Goal: Task Accomplishment & Management: Manage account settings

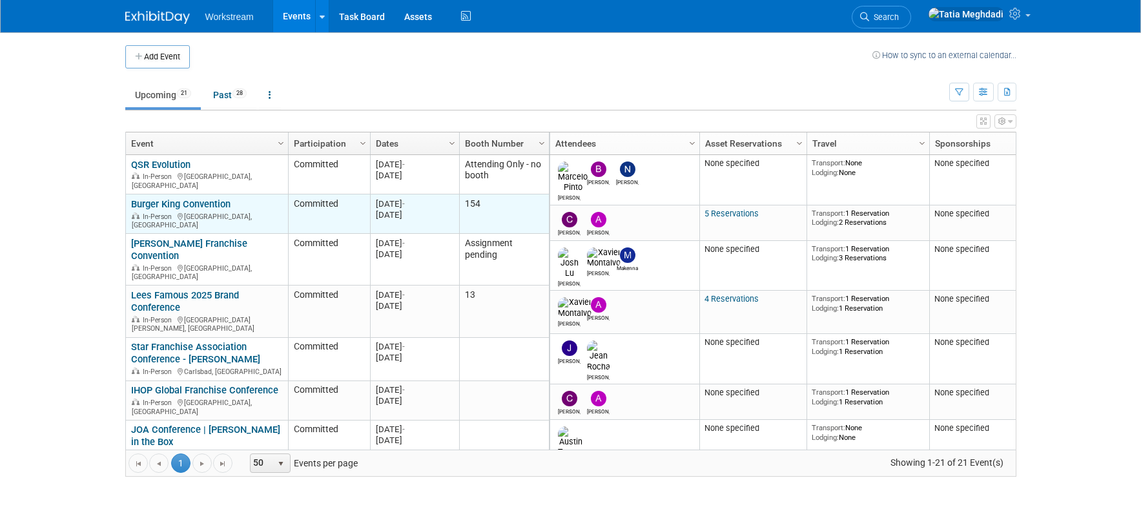
scroll to position [2, 0]
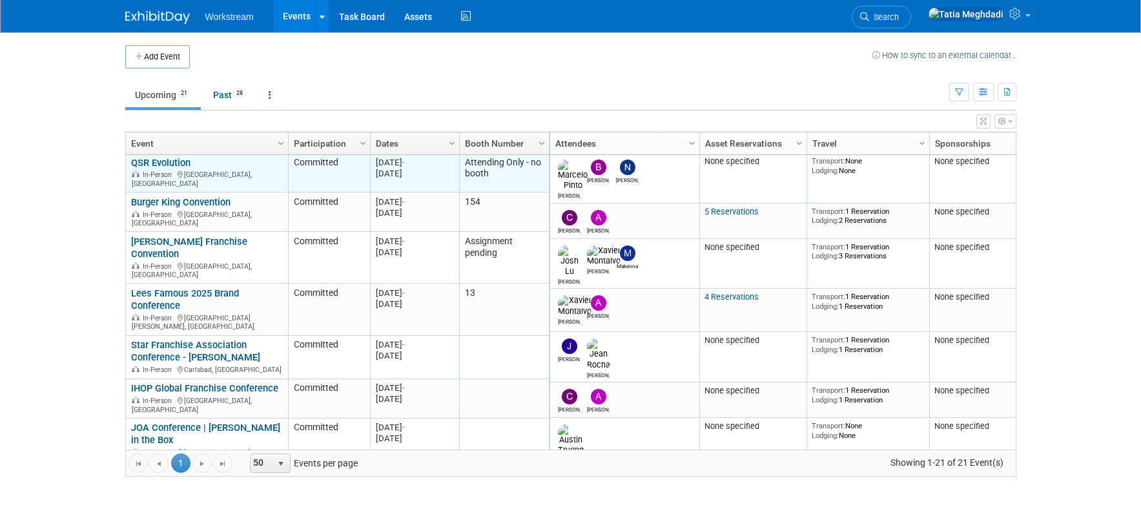
click at [183, 162] on link "QSR Evolution" at bounding box center [160, 163] width 59 height 12
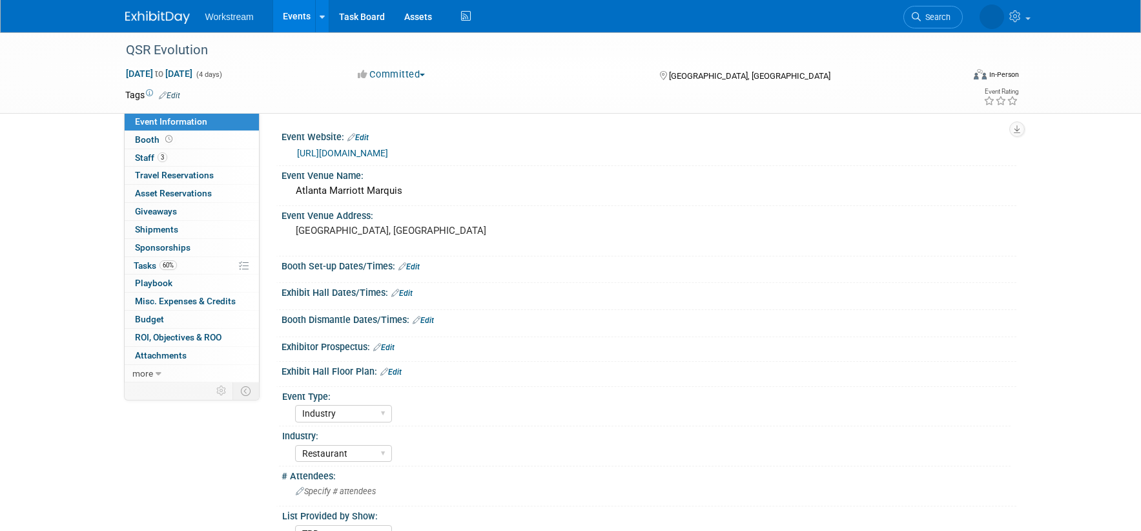
select select "Industry"
select select "Restaurant"
select select "TBD"
select select "[PERSON_NAME]"
click at [387, 152] on link "[URL][DOMAIN_NAME]" at bounding box center [342, 153] width 91 height 10
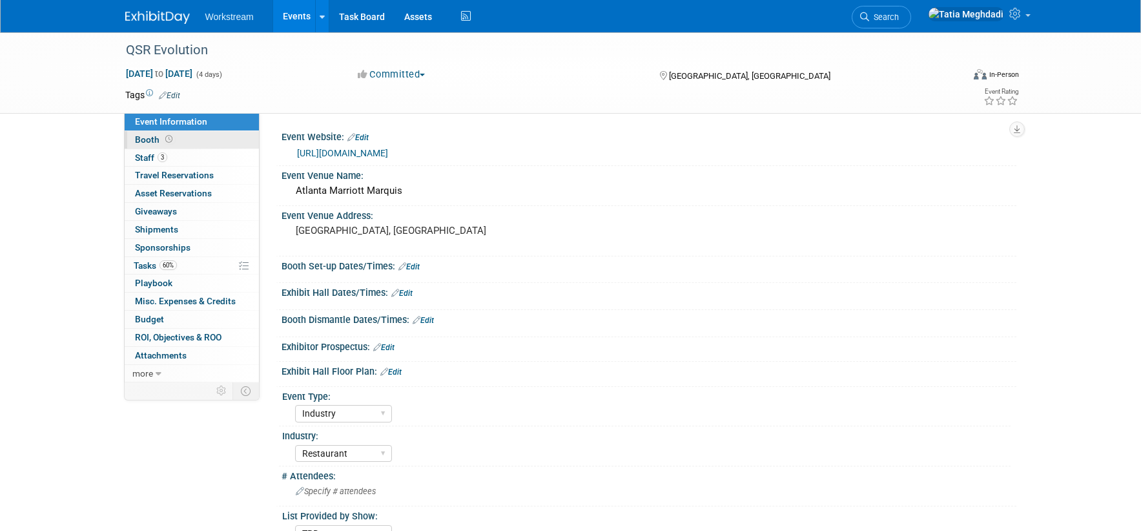
click at [149, 139] on span "Booth" at bounding box center [155, 139] width 40 height 10
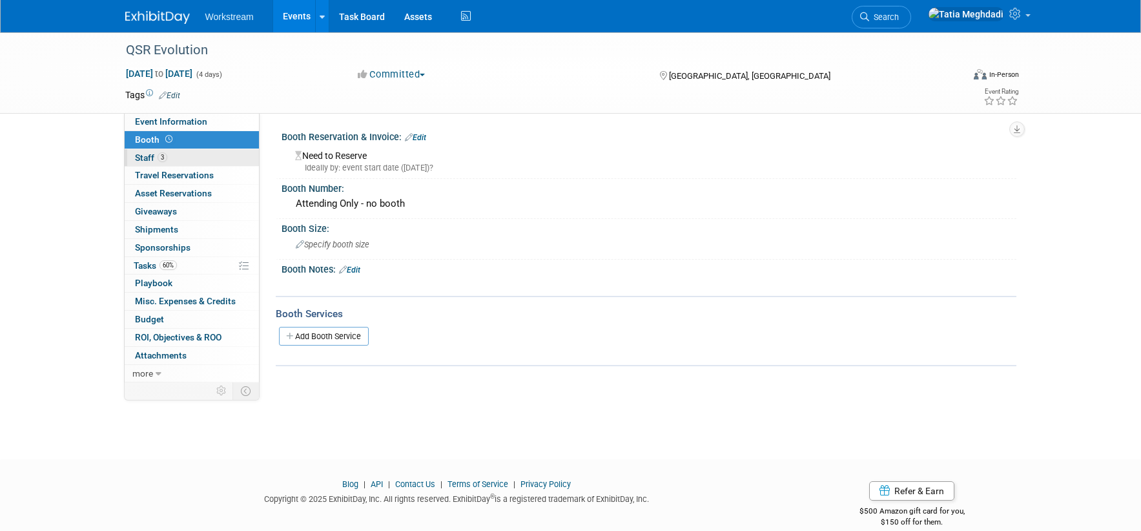
click at [151, 156] on span "Staff 3" at bounding box center [151, 157] width 32 height 10
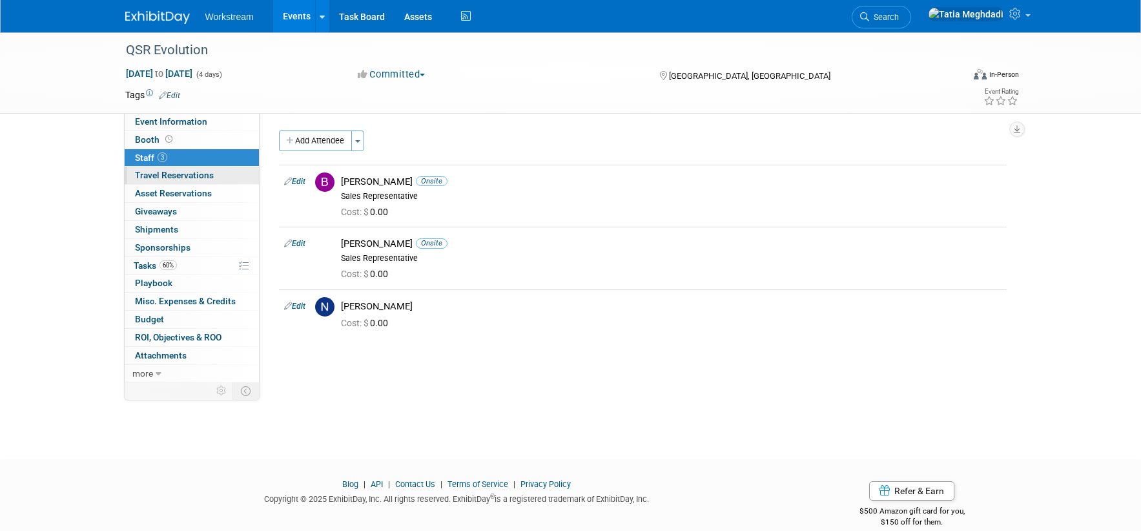
click at [154, 172] on span "Travel Reservations 0" at bounding box center [174, 175] width 79 height 10
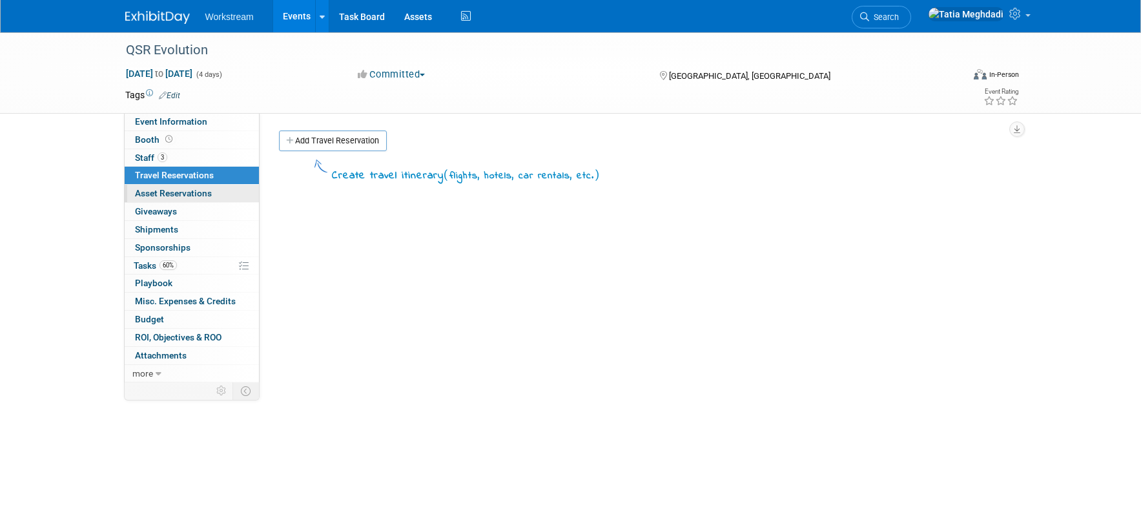
click at [154, 195] on span "Asset Reservations 0" at bounding box center [173, 193] width 77 height 10
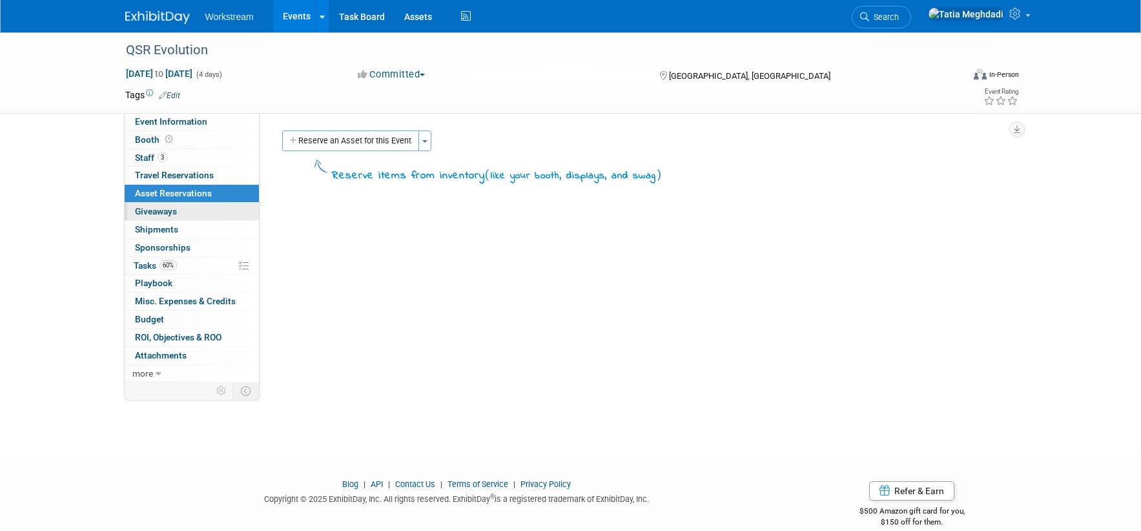
click at [153, 213] on span "Giveaways 0" at bounding box center [156, 211] width 42 height 10
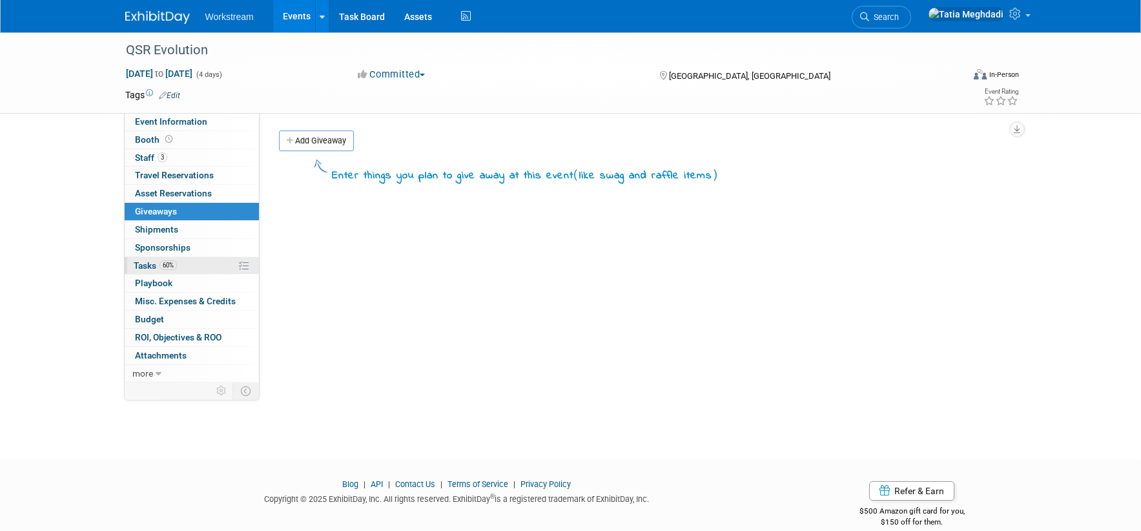
click at [143, 267] on span "Tasks 60%" at bounding box center [155, 265] width 43 height 10
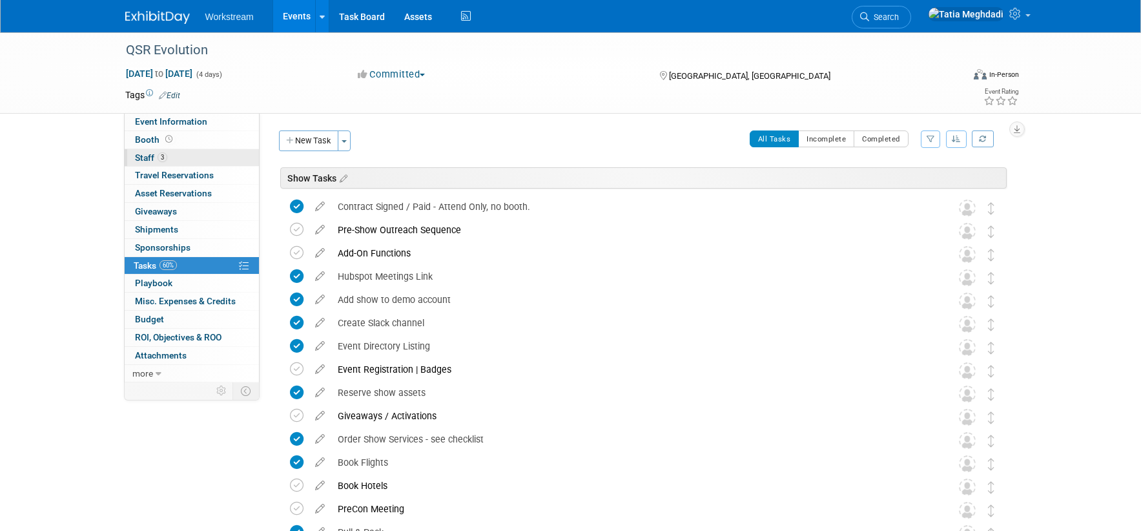
click at [143, 154] on span "Staff 3" at bounding box center [151, 157] width 32 height 10
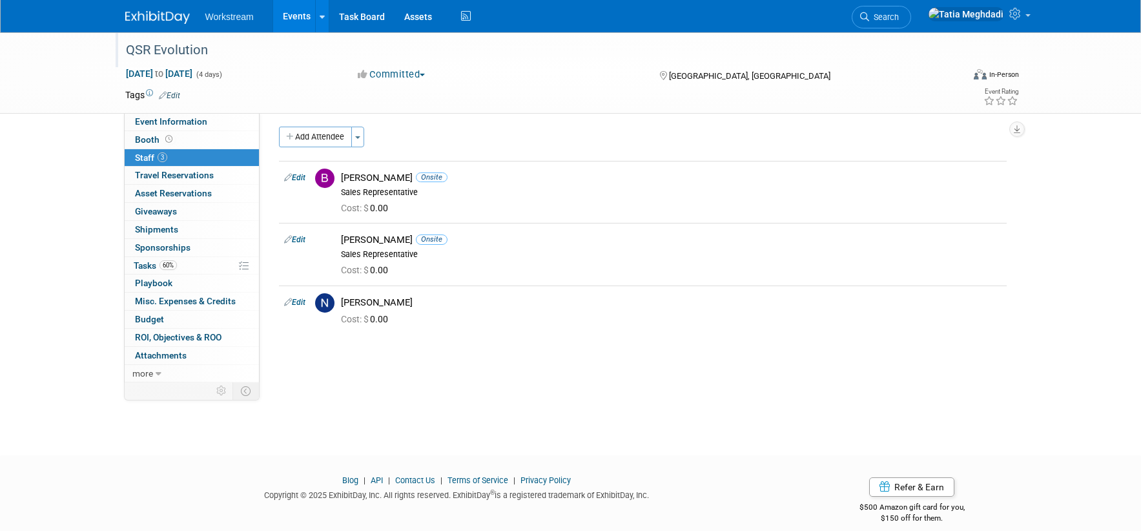
scroll to position [9, 0]
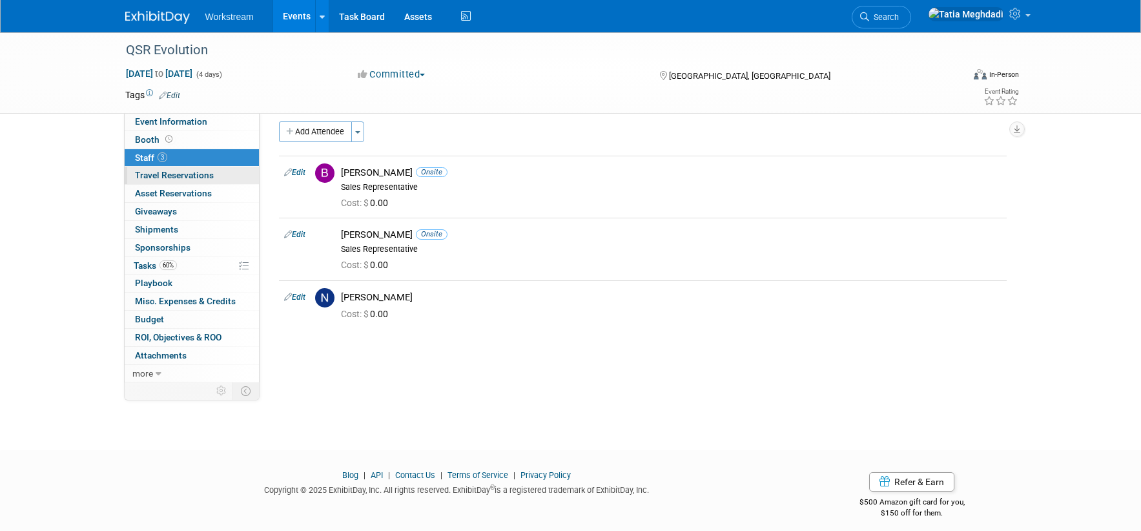
click at [162, 178] on span "Travel Reservations 0" at bounding box center [174, 175] width 79 height 10
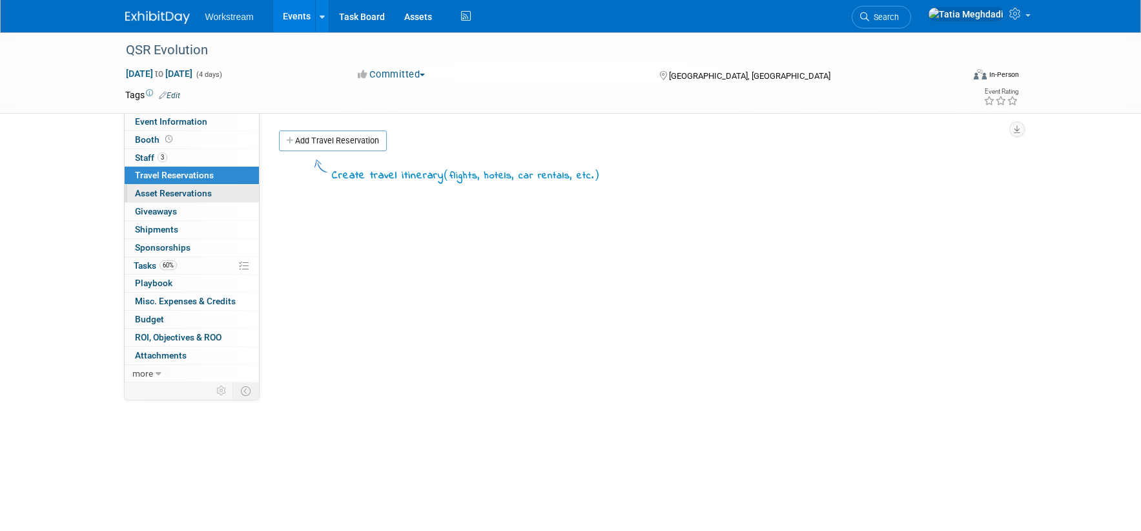
click at [163, 191] on span "Asset Reservations 0" at bounding box center [173, 193] width 77 height 10
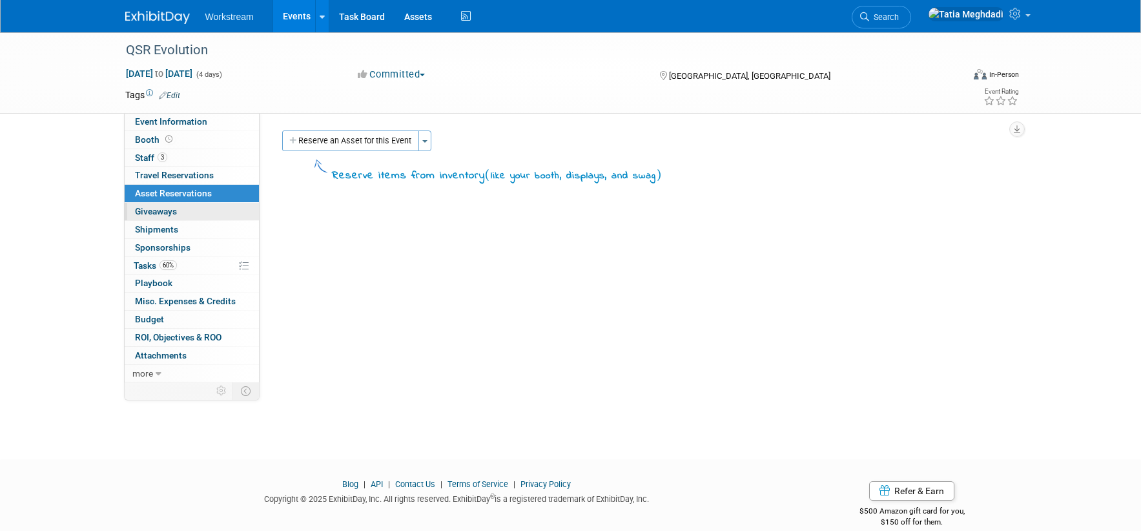
click at [161, 209] on span "Giveaways 0" at bounding box center [156, 211] width 42 height 10
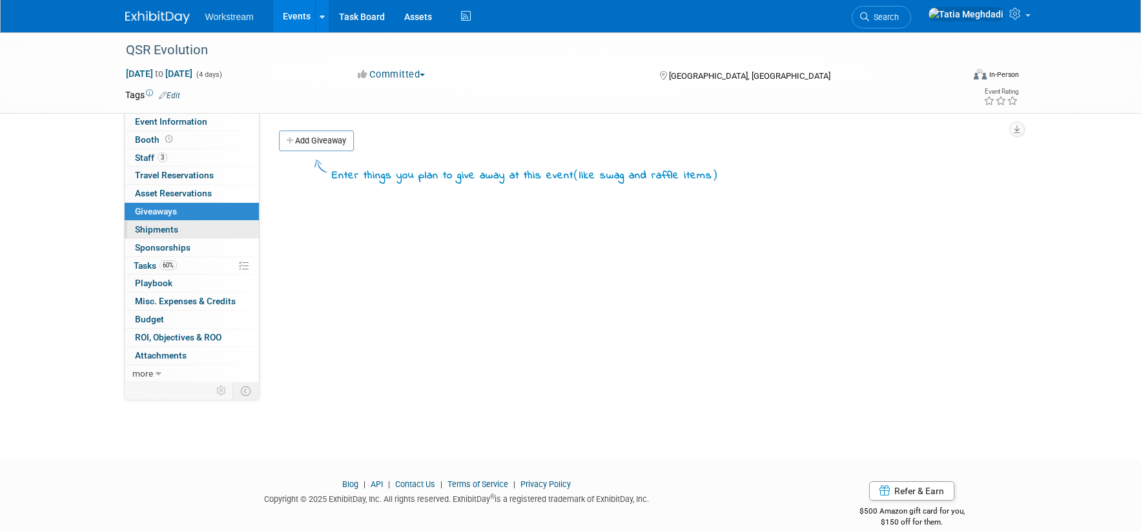
click at [163, 230] on span "Shipments 0" at bounding box center [156, 229] width 43 height 10
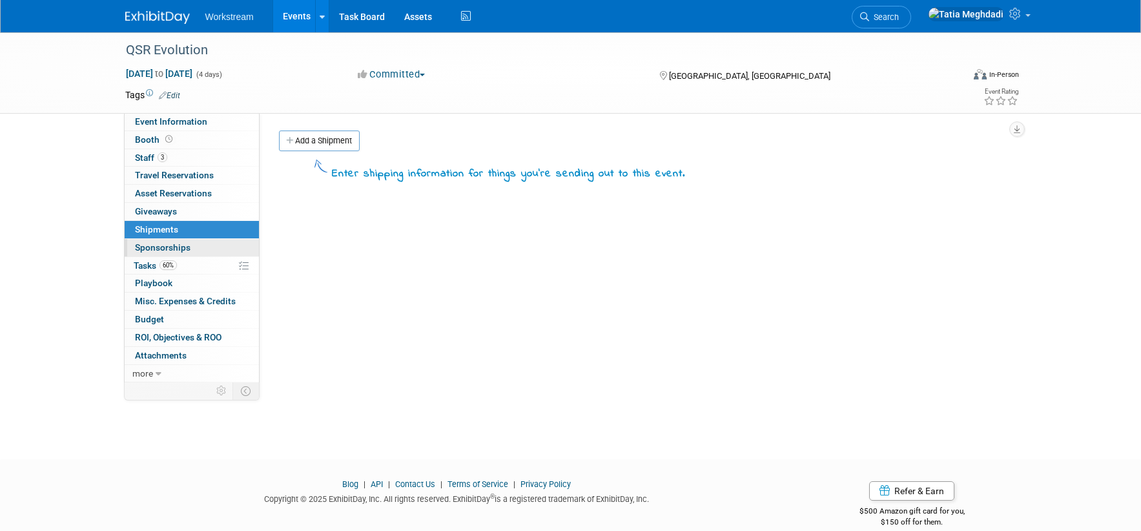
click at [163, 248] on span "Sponsorships 0" at bounding box center [163, 247] width 56 height 10
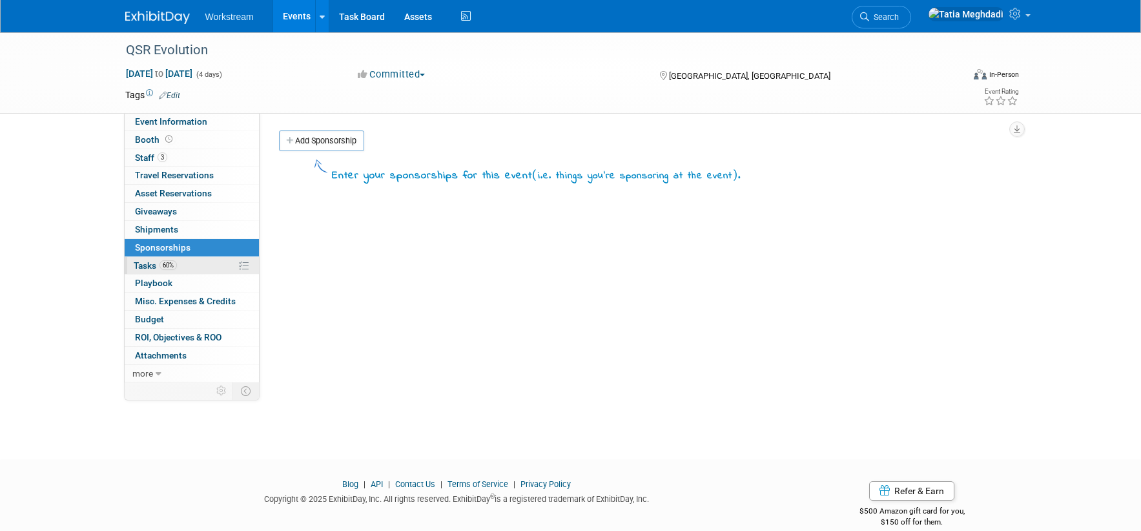
click at [153, 266] on span "Tasks 60%" at bounding box center [155, 265] width 43 height 10
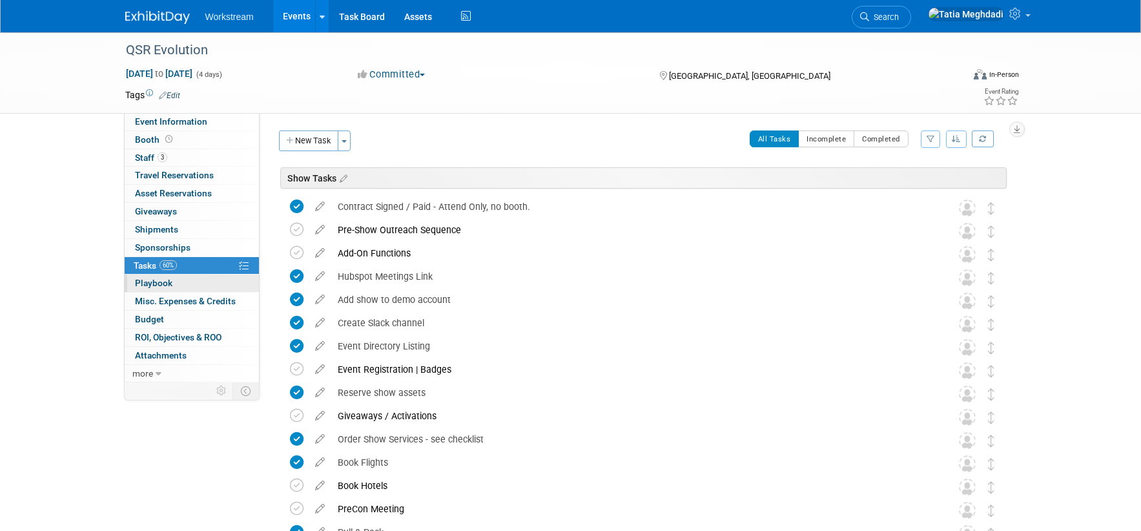
click at [153, 282] on span "Playbook 0" at bounding box center [153, 283] width 37 height 10
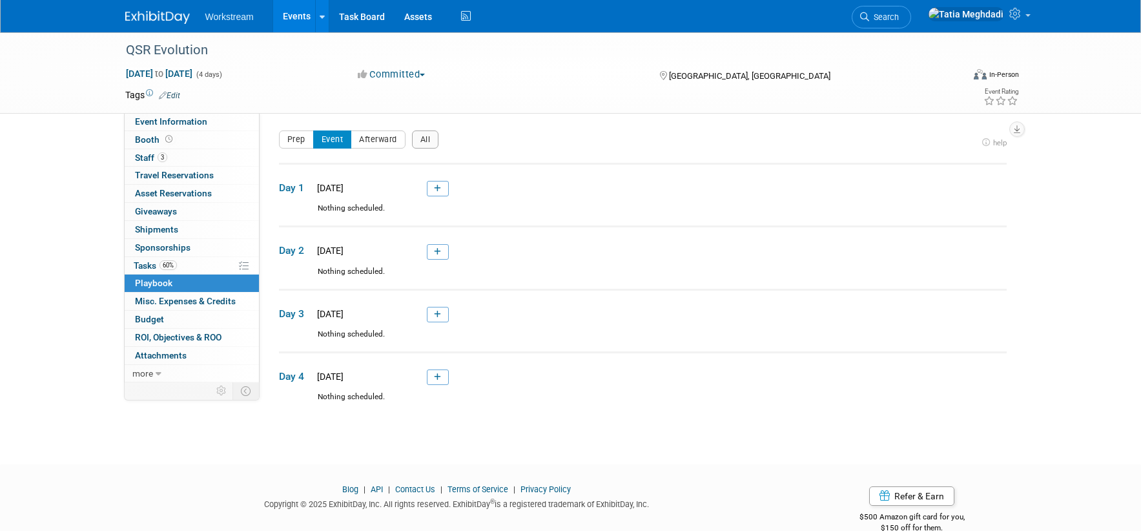
click at [148, 148] on div "Booth Booth" at bounding box center [192, 140] width 134 height 18
click at [147, 161] on span "Staff 3" at bounding box center [151, 157] width 32 height 10
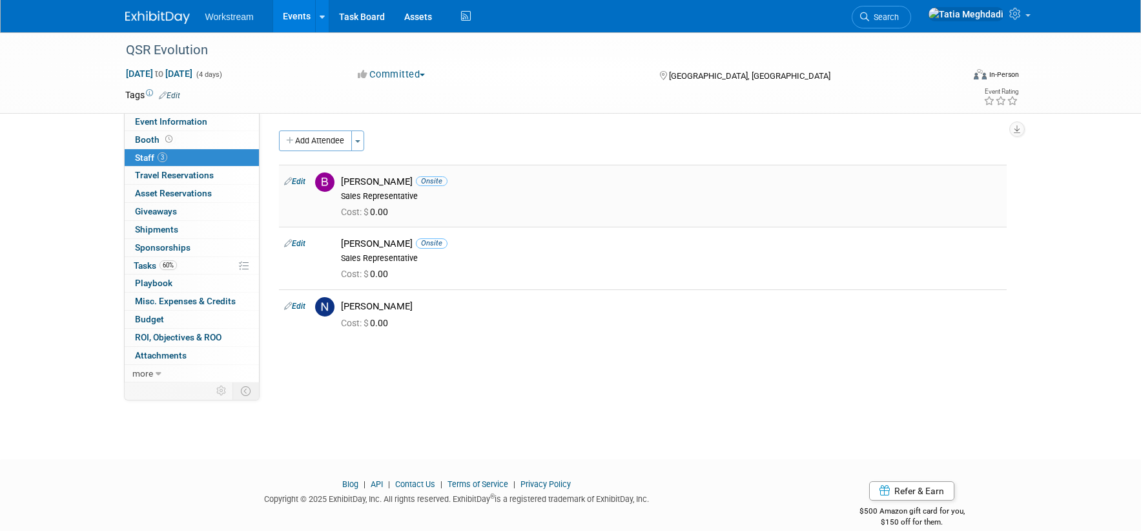
drag, startPoint x: 381, startPoint y: 182, endPoint x: 415, endPoint y: 182, distance: 34.2
click at [415, 182] on div "Benjamin Guyaux Onsite" at bounding box center [671, 182] width 661 height 12
copy div "Benjamin Guyaux"
click at [1021, 18] on icon at bounding box center [1017, 14] width 15 height 12
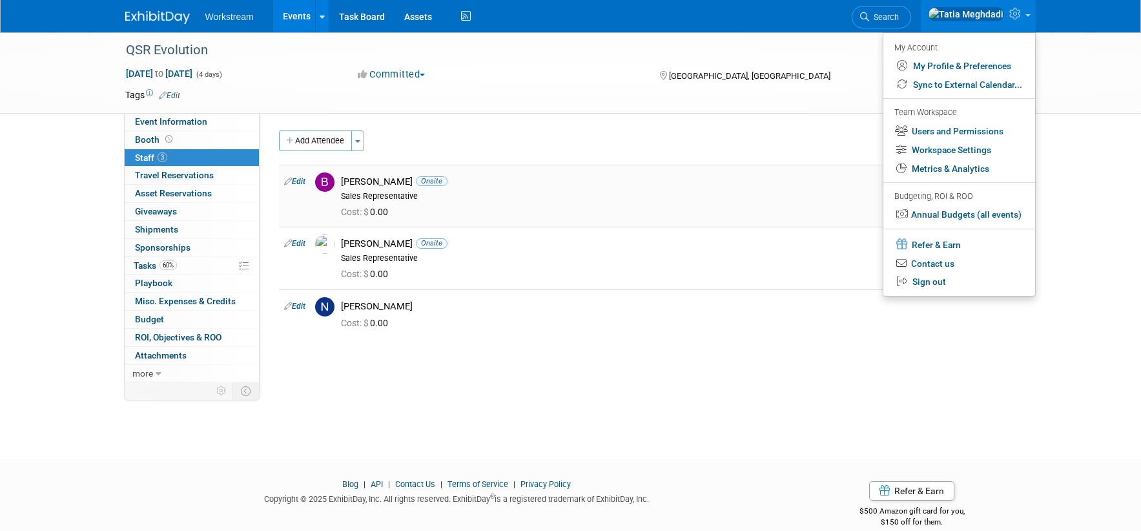
click at [539, 170] on td "Benjamin Guyaux Onsite Sales Representative Cost: $ 0.00" at bounding box center [671, 196] width 671 height 62
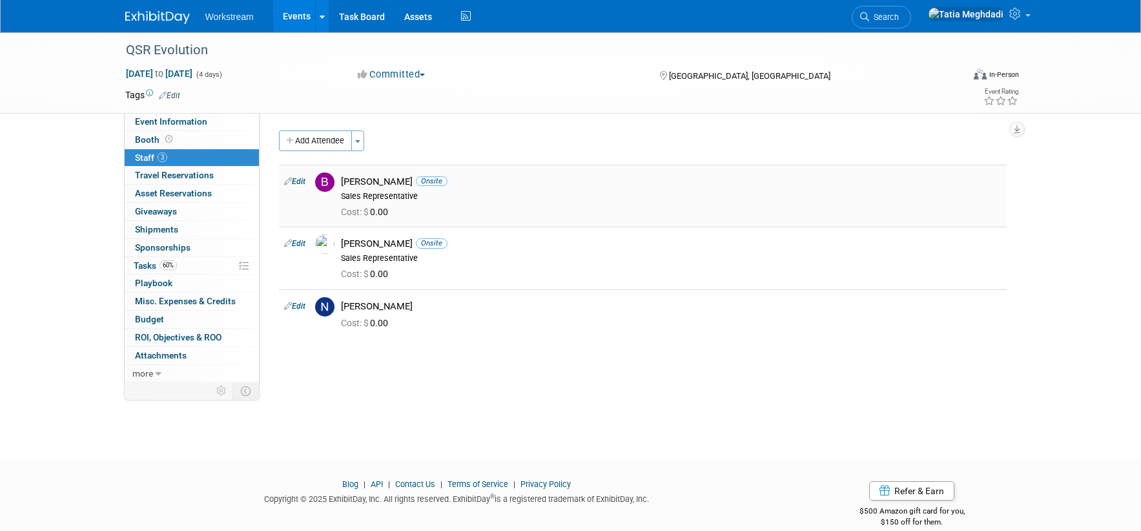
click at [302, 180] on link "Edit" at bounding box center [294, 181] width 21 height 9
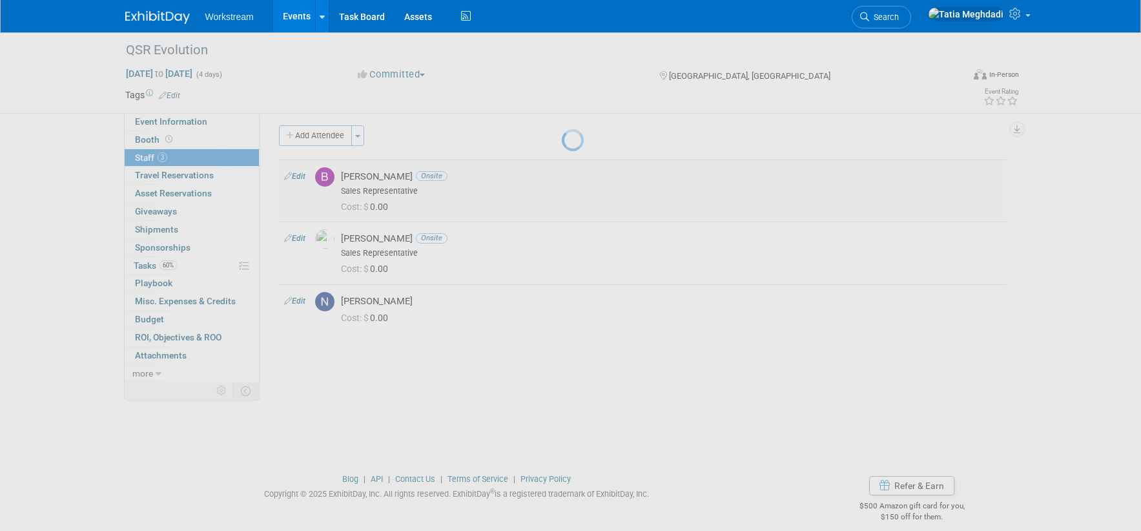
select select "aa98ff20-d9d0-416d-9912-b0641292e9fe"
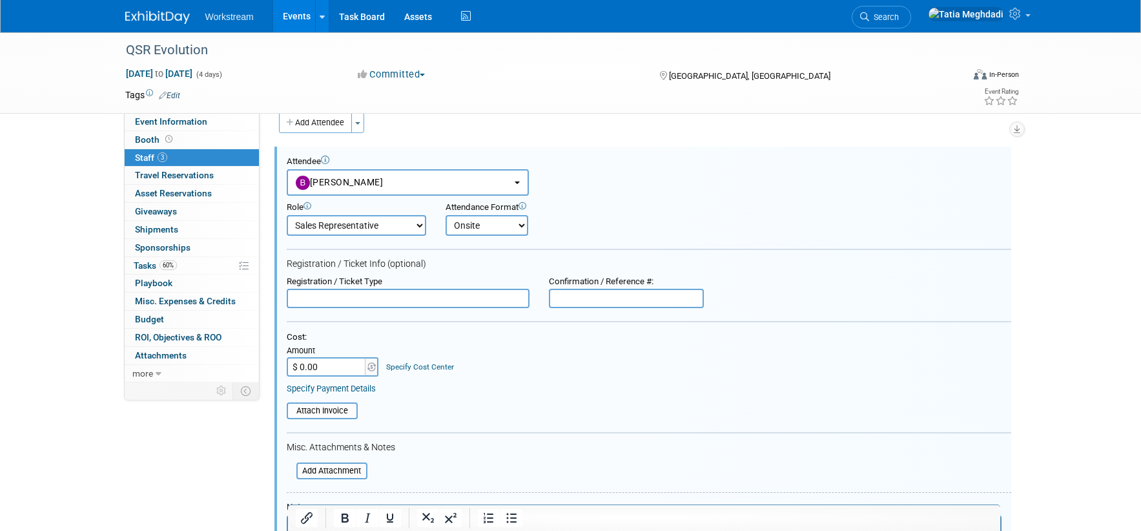
click at [420, 298] on input "text" at bounding box center [408, 298] width 243 height 19
click at [606, 302] on input "text" at bounding box center [626, 298] width 155 height 19
paste input "Y2NY2PJV4FJ"
type input "Y2NY2PJV4FJ"
click at [614, 192] on div "Attendee <img src="https://www.exhibitday.com/Images/Unassigned-User-Icon.png" …" at bounding box center [649, 175] width 725 height 39
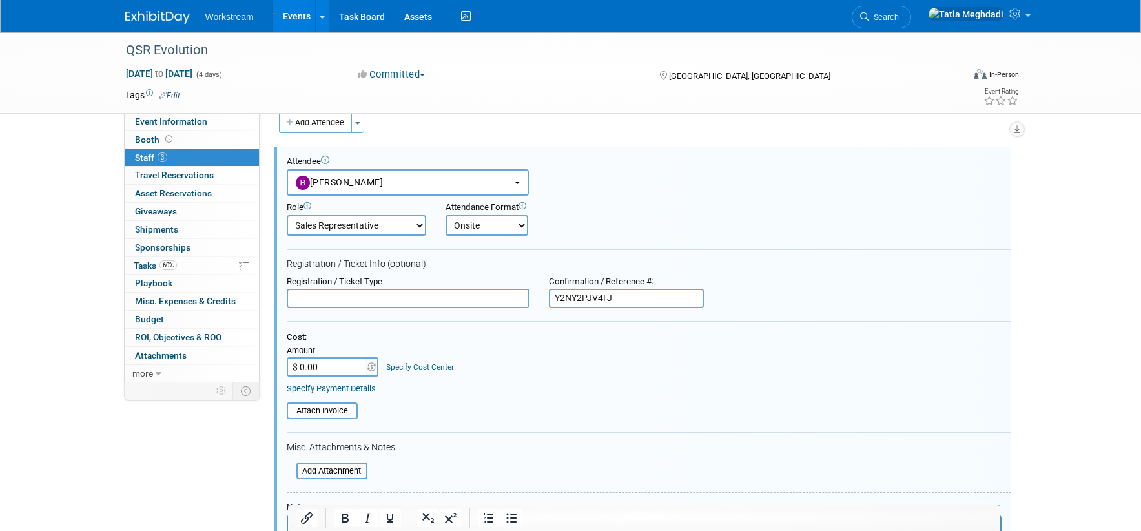
click at [320, 365] on input "$ 0.00" at bounding box center [327, 366] width 81 height 19
type input "$ 799.00"
click at [539, 336] on div "Cost:" at bounding box center [649, 337] width 725 height 11
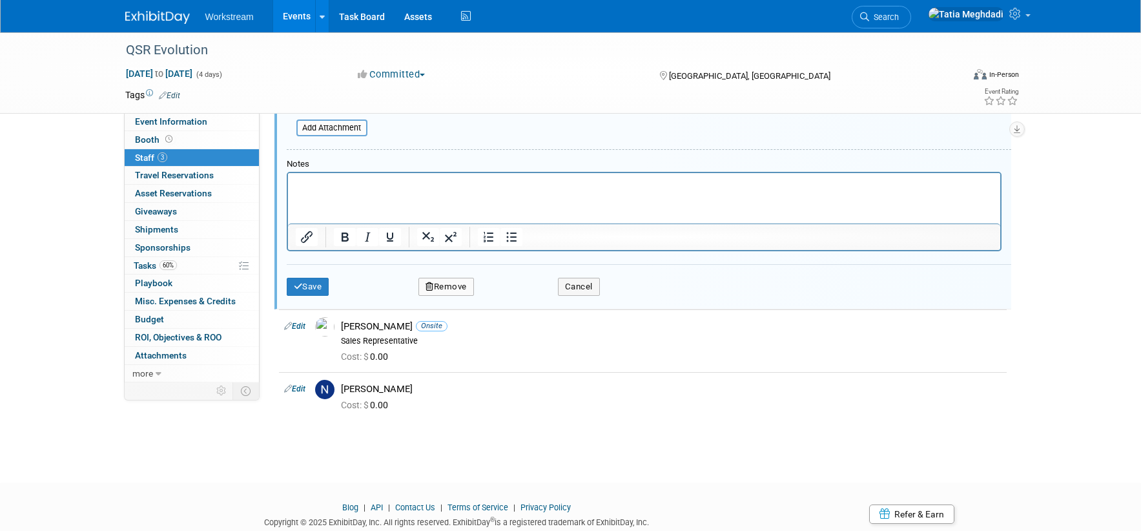
scroll to position [362, 0]
click at [309, 284] on button "Save" at bounding box center [308, 285] width 43 height 18
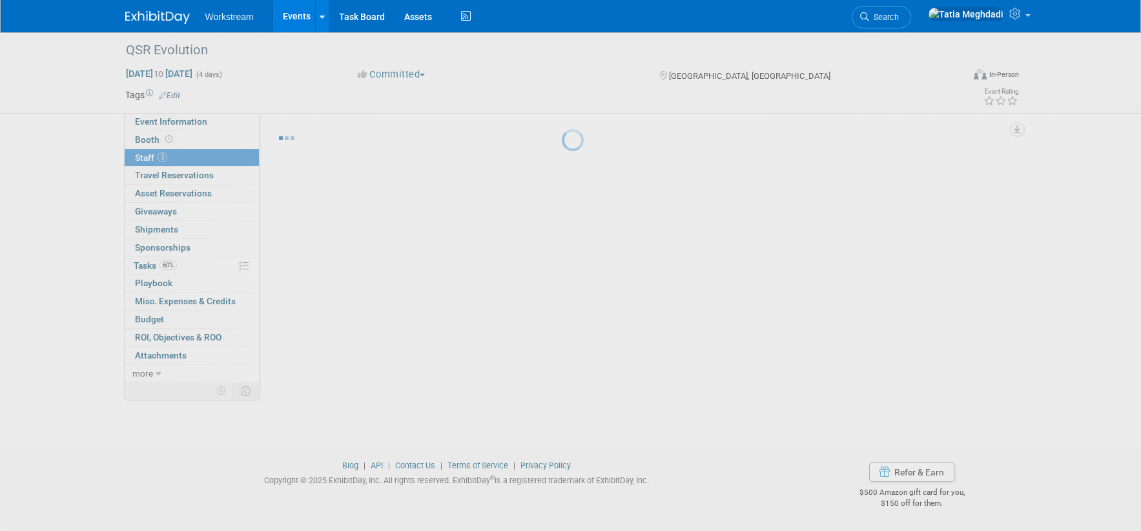
scroll to position [18, 0]
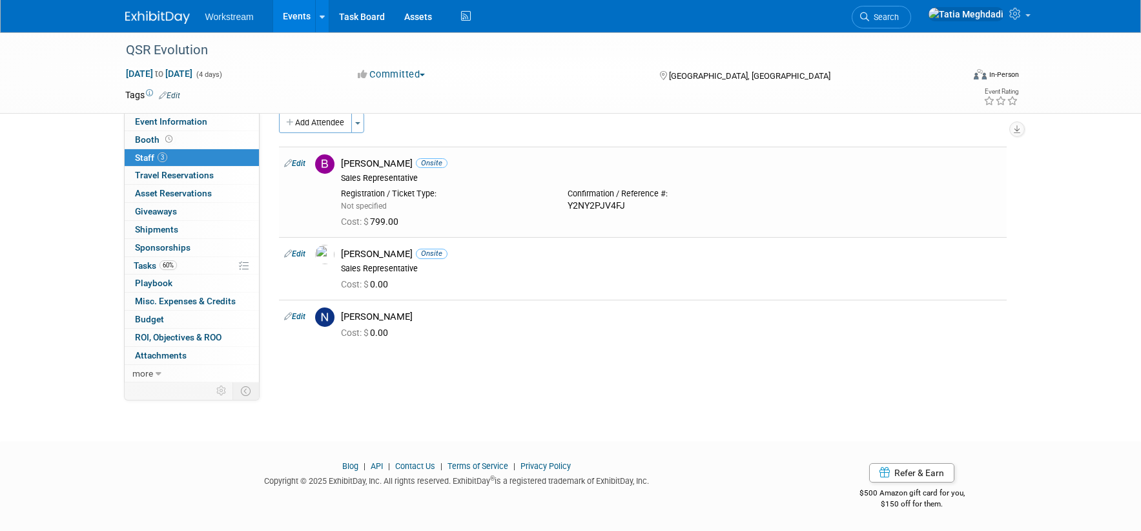
click at [540, 374] on div "QSR Evolution Sep 2, 2025 to Sep 5, 2025 (4 days) Sep 2, 2025 to Sep 5, 2025 Co…" at bounding box center [570, 216] width 1141 height 404
click at [185, 121] on span "Event Information" at bounding box center [171, 121] width 72 height 10
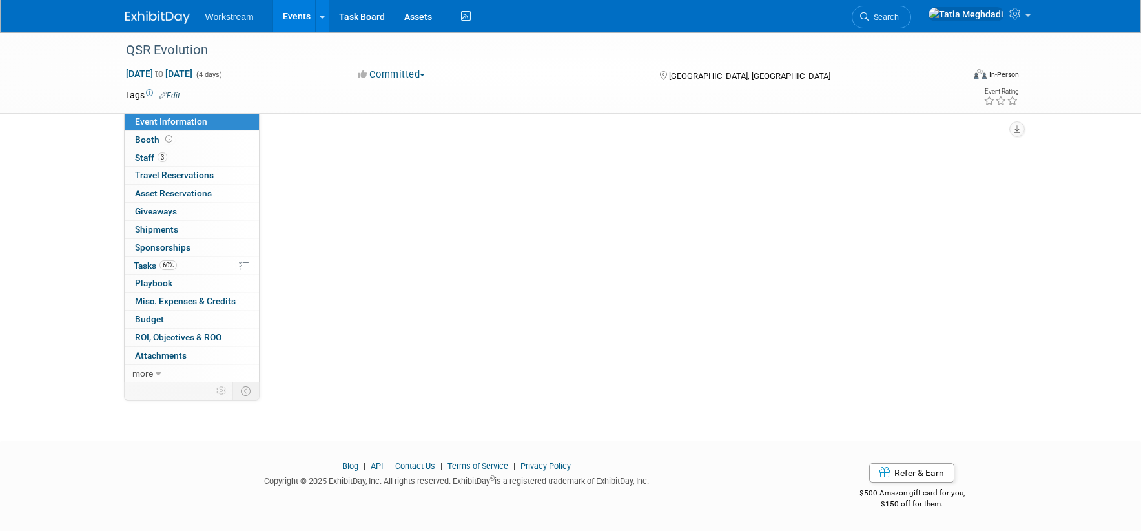
scroll to position [0, 0]
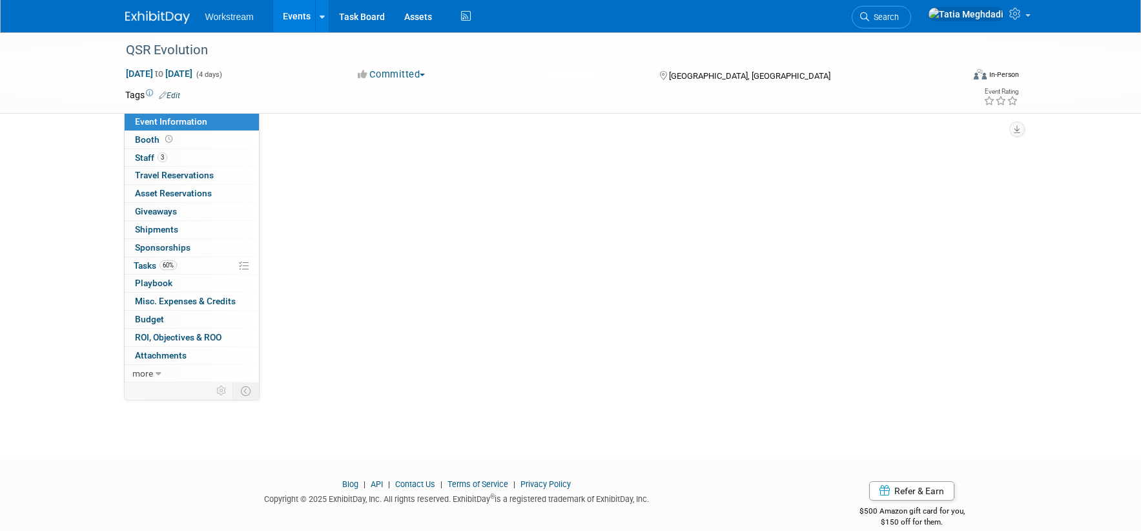
select select "Industry"
select select "Restaurant"
select select "TBD"
select select "Tatia Meghdadi"
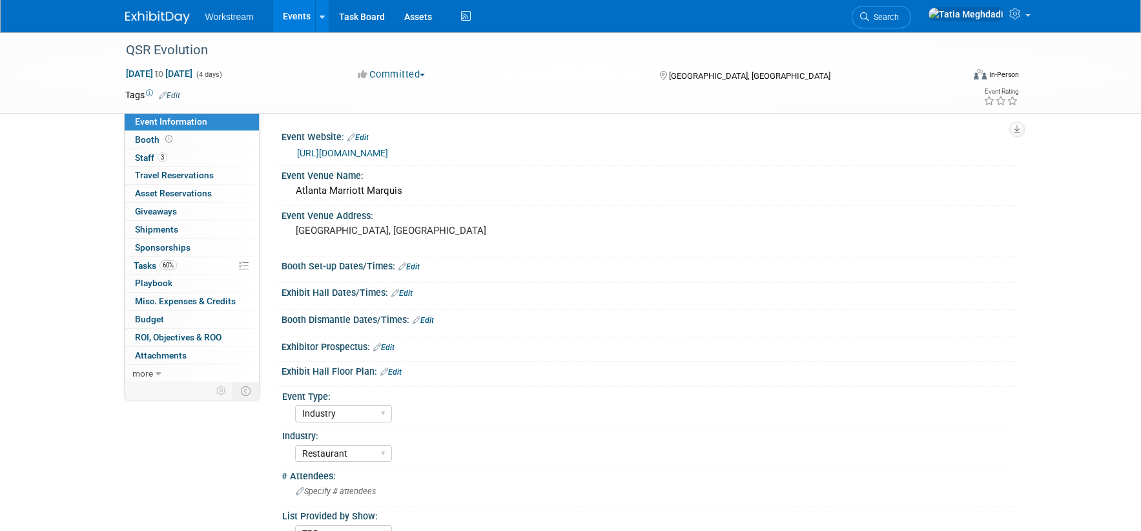
click at [333, 152] on link "[URL][DOMAIN_NAME]" at bounding box center [342, 153] width 91 height 10
click at [149, 156] on span "Staff 3" at bounding box center [151, 157] width 32 height 10
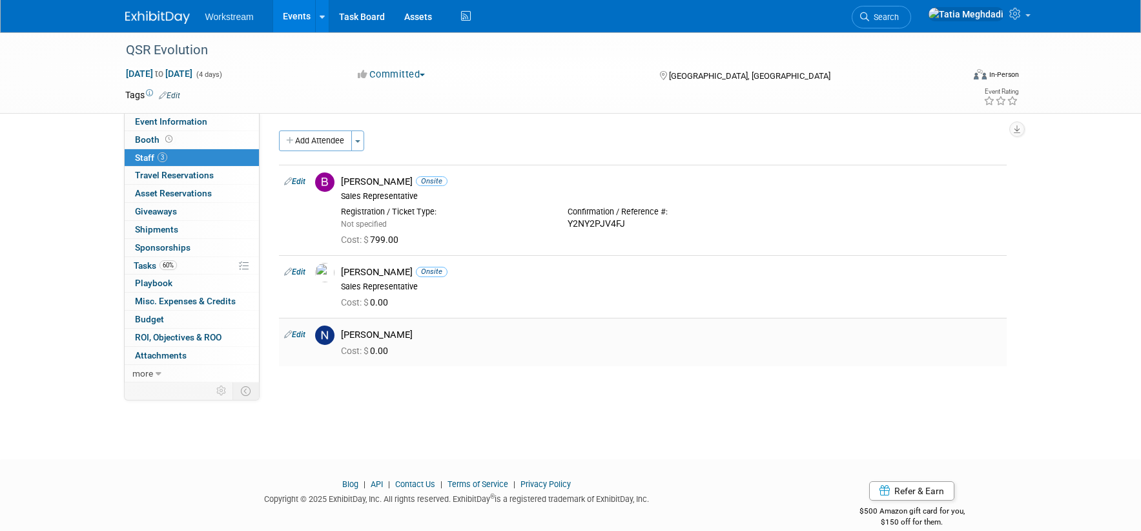
click at [300, 333] on link "Edit" at bounding box center [294, 334] width 21 height 9
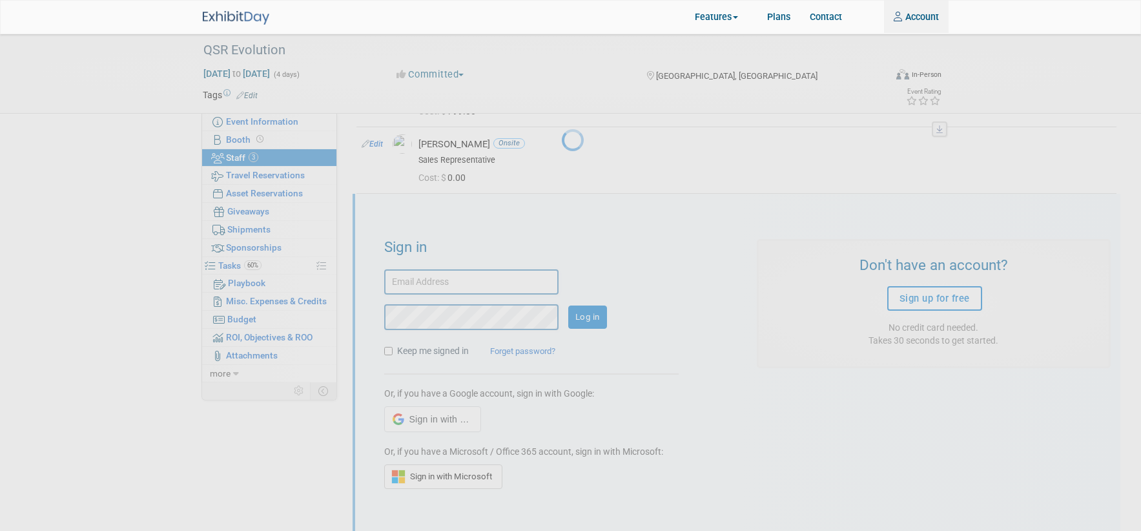
scroll to position [171, 0]
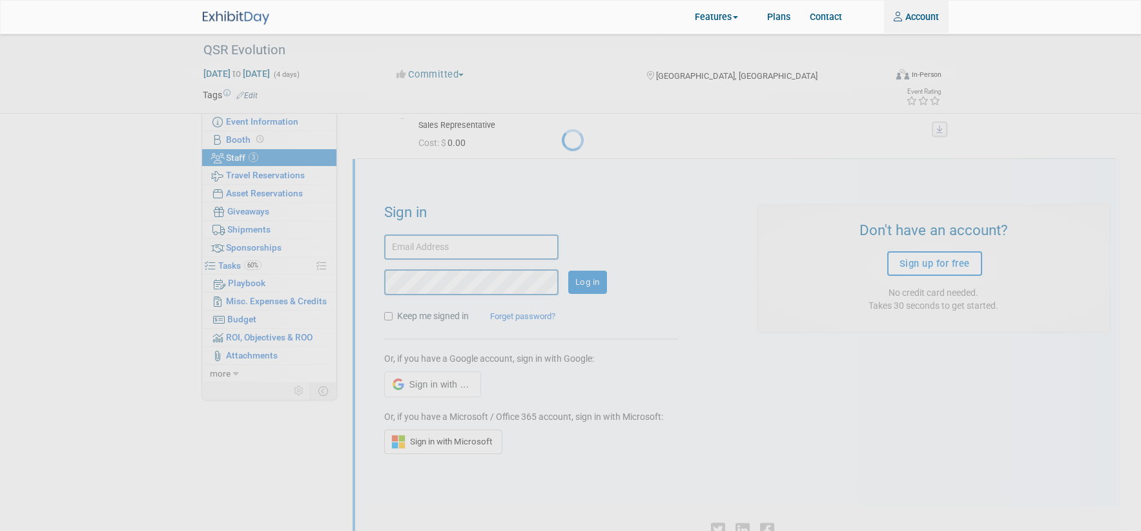
type input "tatia.meghdadi@workstream.is"
click at [580, 207] on div at bounding box center [571, 265] width 18 height 531
